Goal: Communication & Community: Answer question/provide support

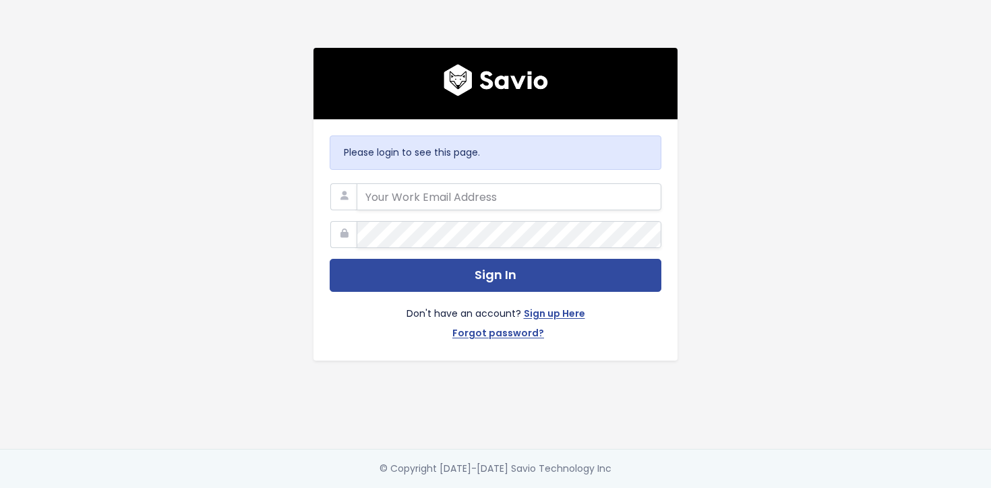
type input "[PERSON_NAME][EMAIL_ADDRESS][PERSON_NAME][DOMAIN_NAME]"
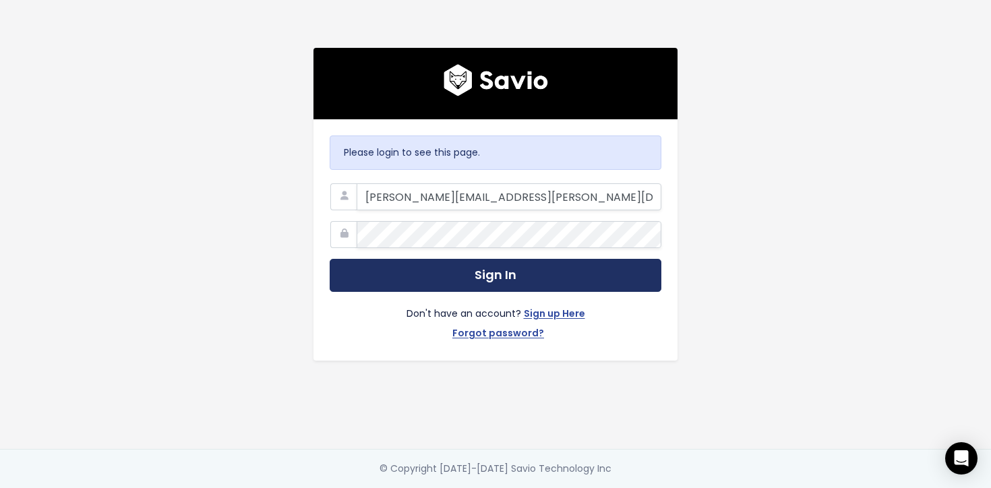
click at [437, 276] on button "Sign In" at bounding box center [496, 275] width 332 height 33
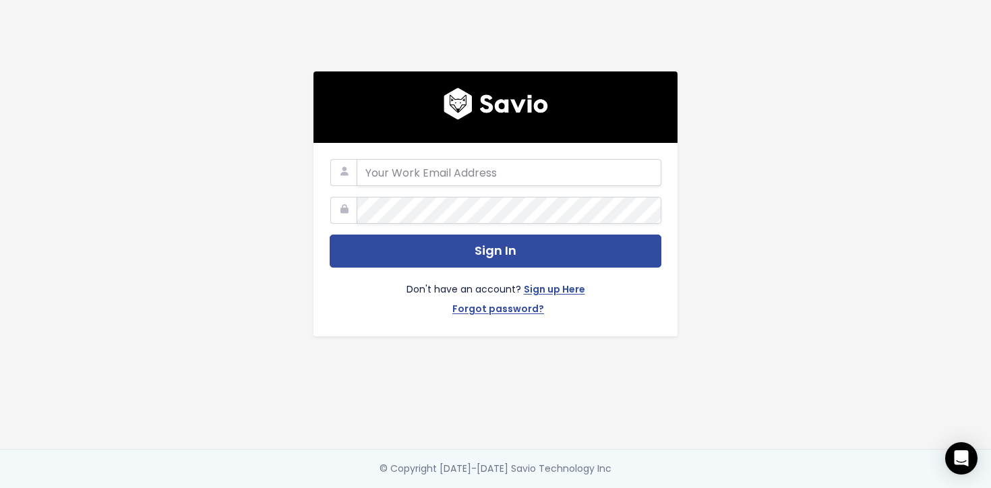
type input "jessica.harrison@cubiko.com.au"
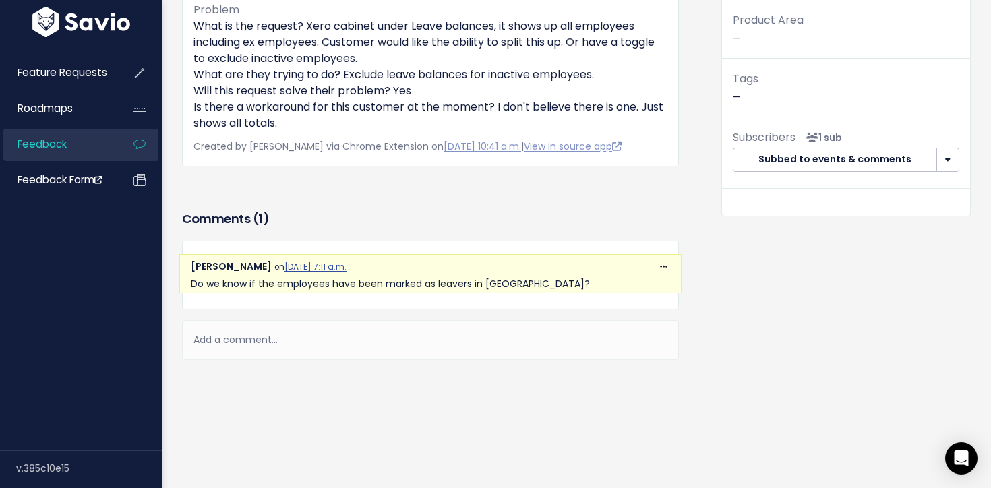
scroll to position [321, 0]
click at [585, 202] on div "Michal Kulczynski from Blackbutt Doctors Surgery - wsh001 Active customer 4275.0" at bounding box center [430, 8] width 517 height 395
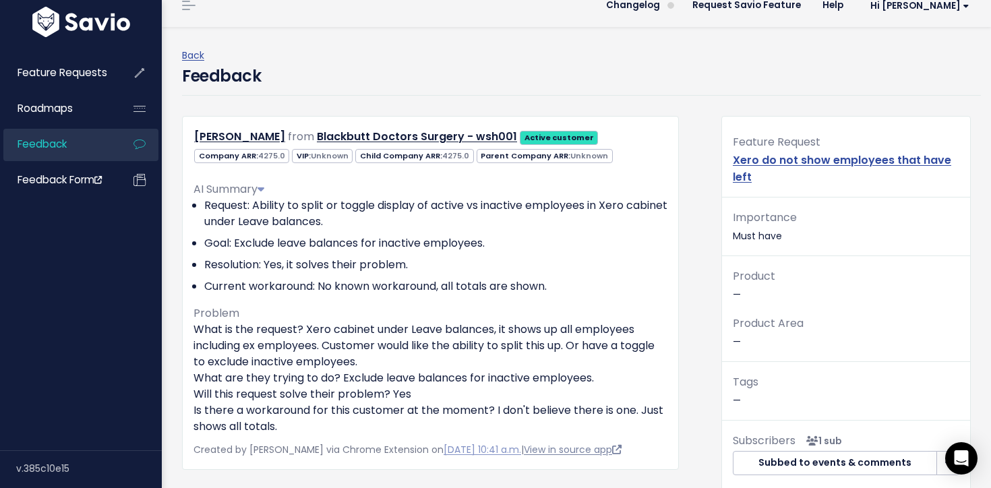
scroll to position [0, 0]
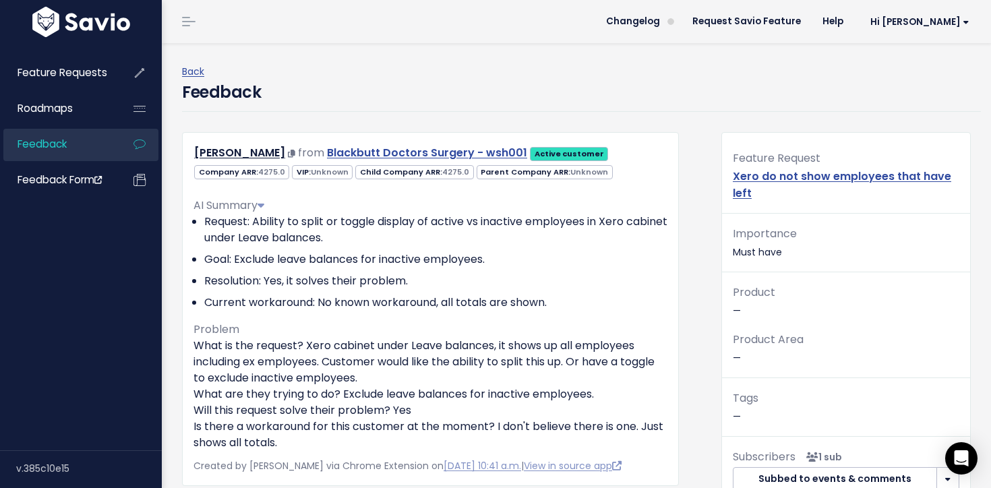
click at [389, 150] on link "Blackbutt Doctors Surgery - wsh001" at bounding box center [427, 153] width 200 height 16
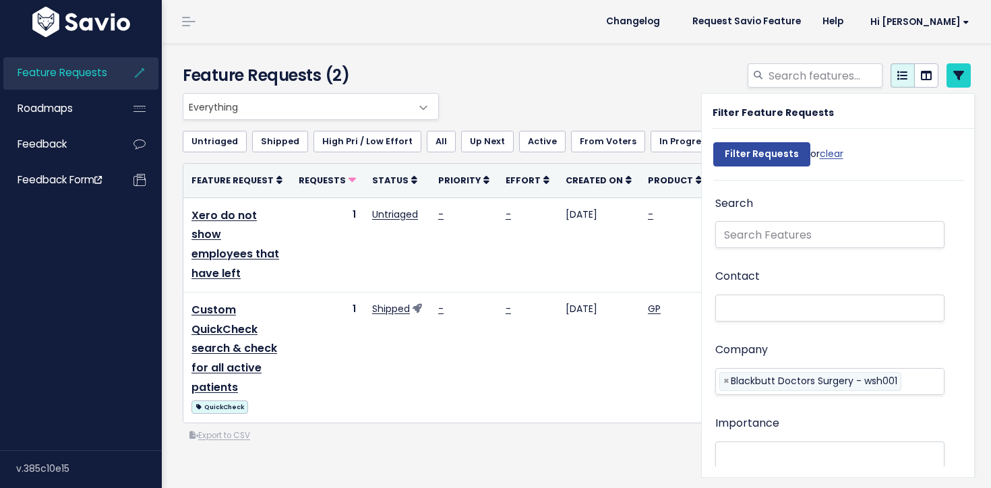
select select
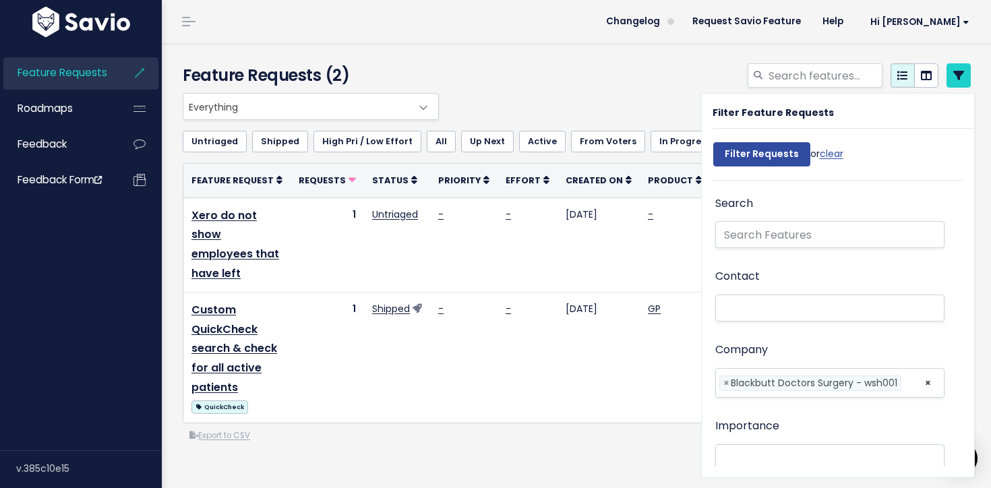
scroll to position [0, 6]
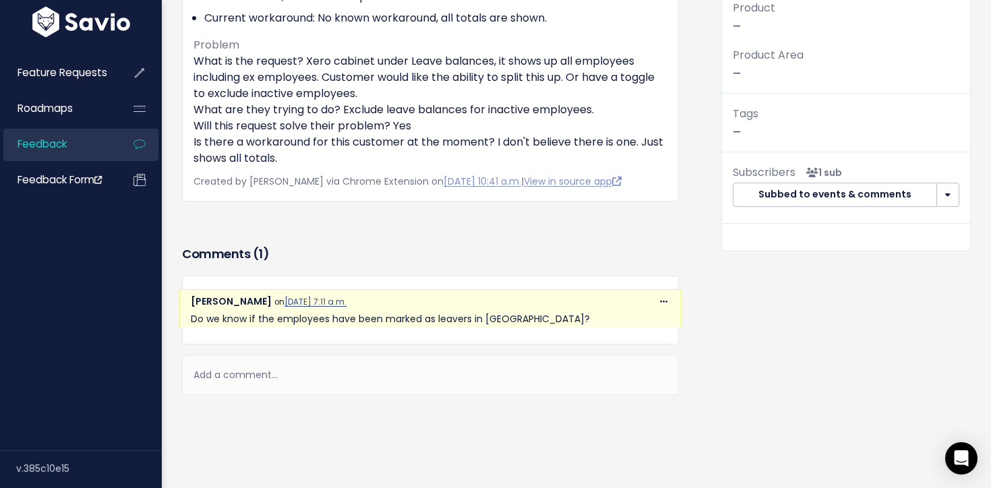
scroll to position [321, 0]
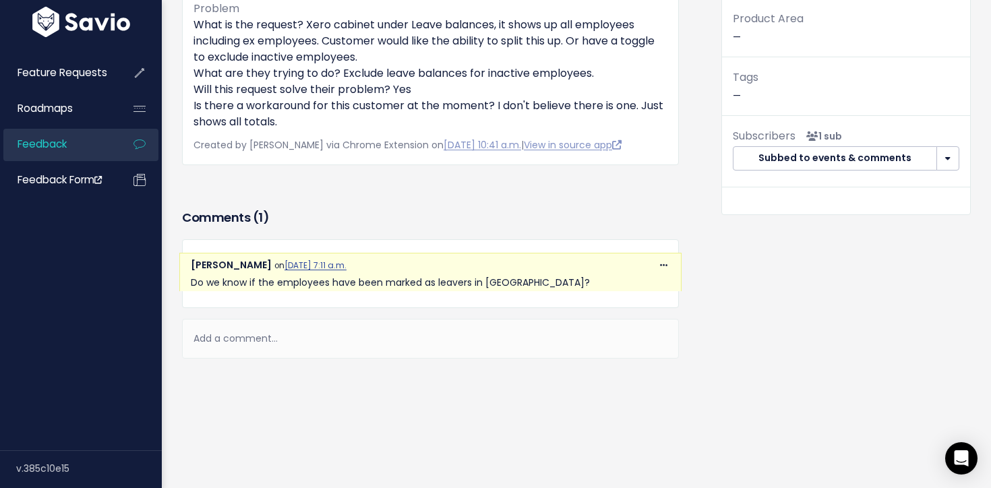
drag, startPoint x: 496, startPoint y: 341, endPoint x: 429, endPoint y: 336, distance: 67.7
click at [490, 340] on div "Add a comment..." at bounding box center [430, 339] width 497 height 40
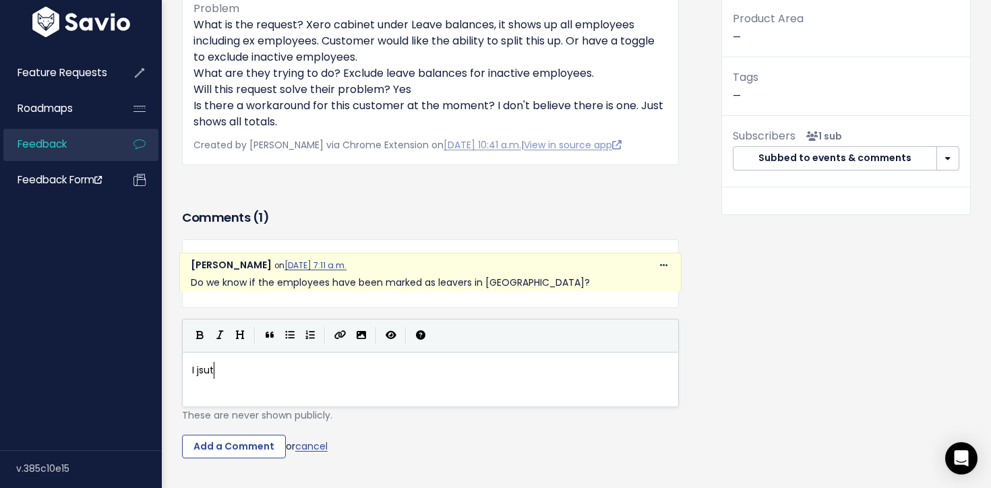
type textarea "I jsut"
type textarea "I just had a look at the ticket anf"
type textarea "d no mention of le"
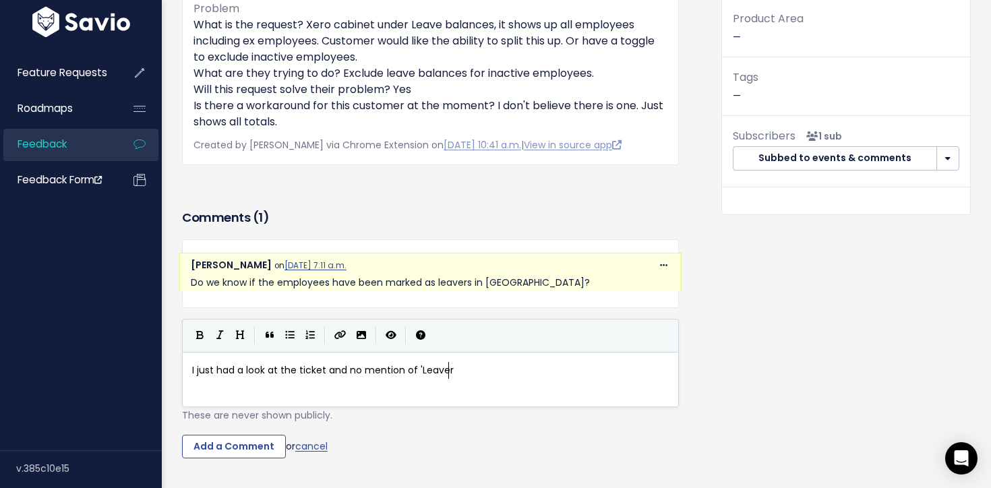
scroll to position [5, 36]
type textarea "'Leavers' just that inactive and ex pl"
type textarea "-employees should be abl"
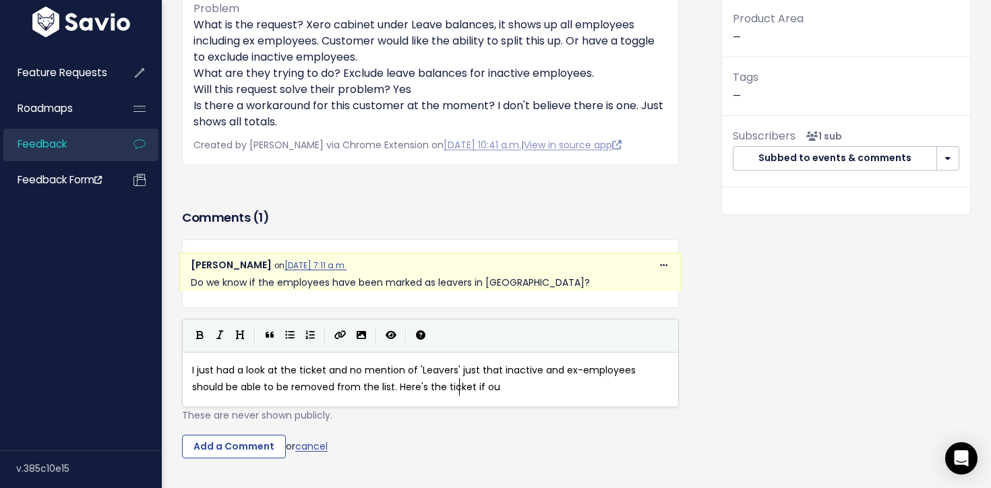
type textarea "e to be removed from the list. Here's the ticket if ou w"
type textarea "yo"
type textarea "you wan"
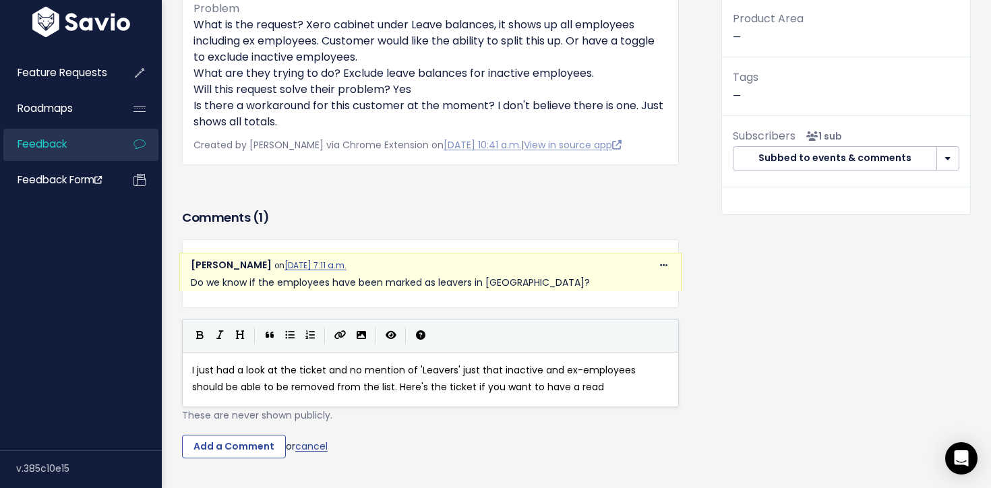
scroll to position [5, 77]
paste textarea
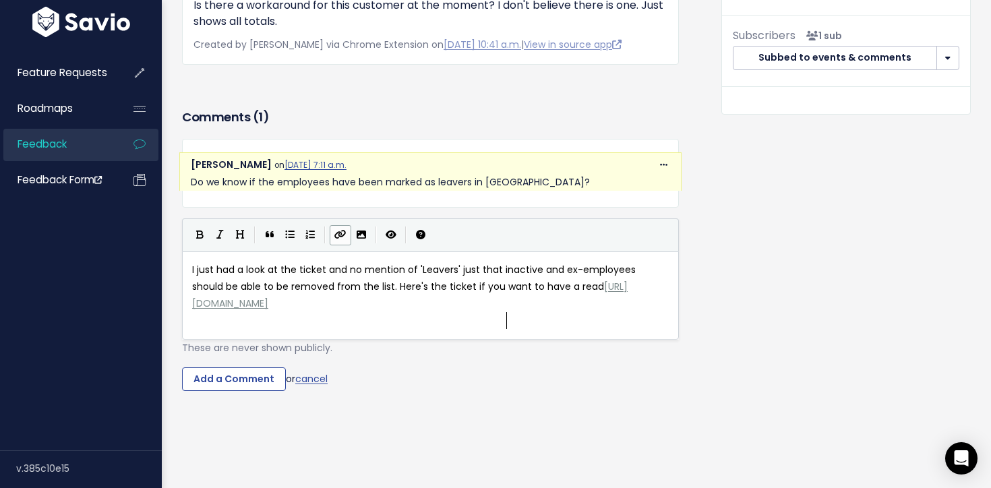
scroll to position [454, 0]
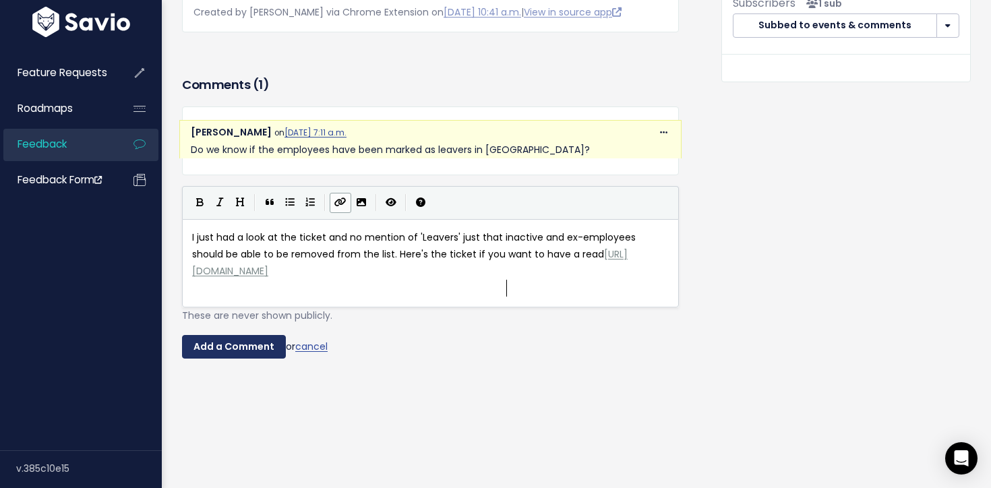
type textarea "t to have a read"
click at [240, 346] on input "Add a Comment" at bounding box center [234, 347] width 104 height 24
